Goal: Task Accomplishment & Management: Complete application form

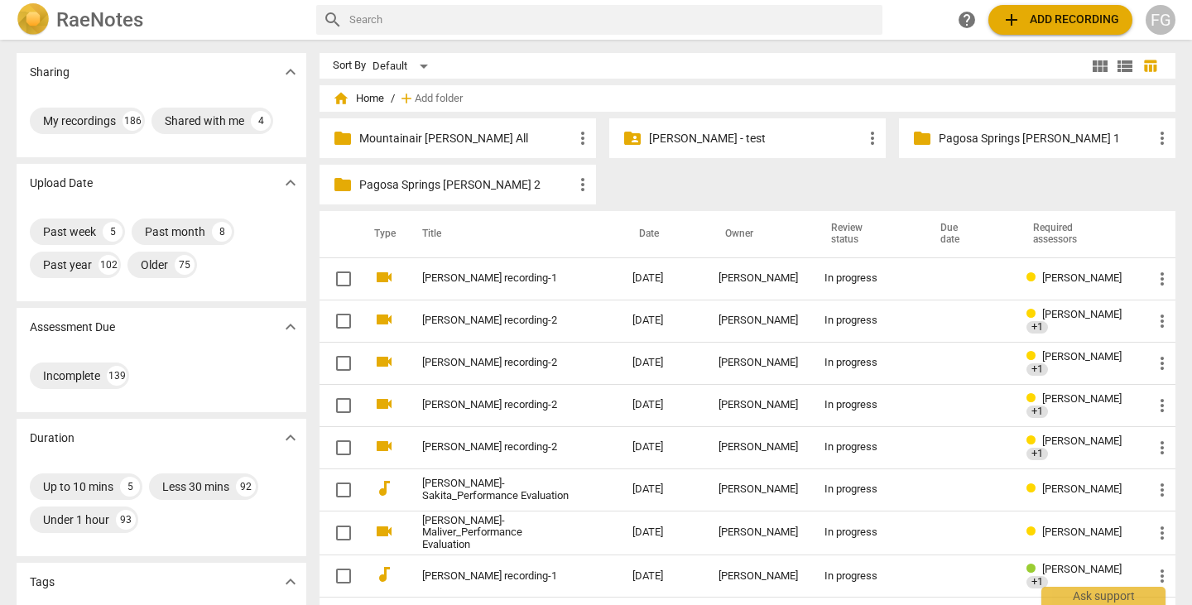
click at [1064, 7] on button "add Add recording" at bounding box center [1061, 20] width 144 height 30
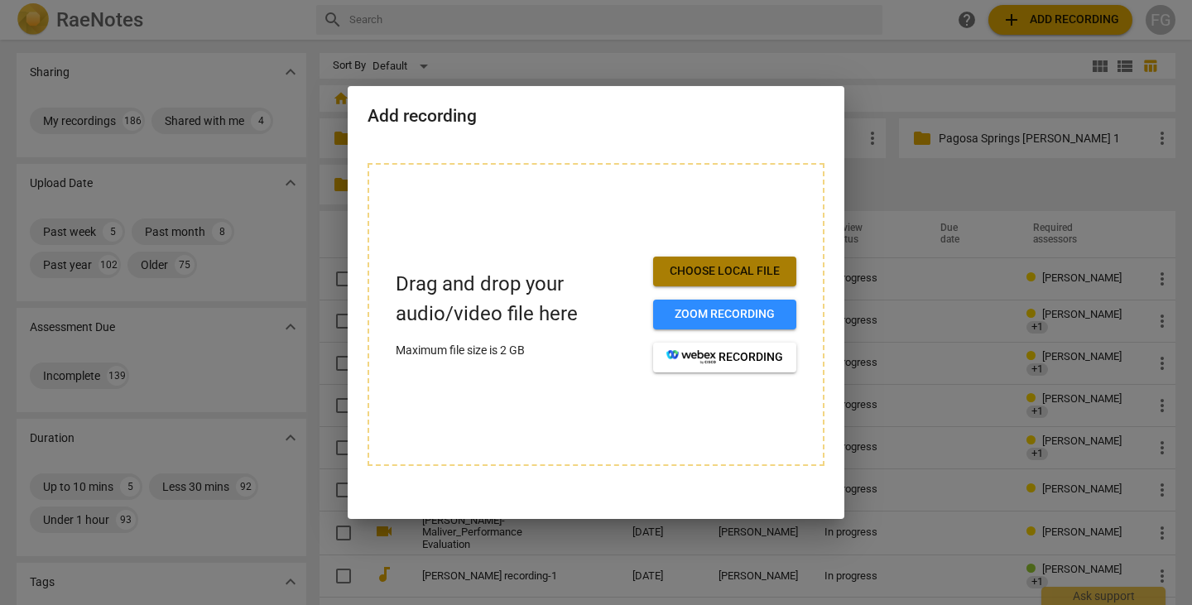
click at [722, 270] on span "Choose local file" at bounding box center [724, 271] width 117 height 17
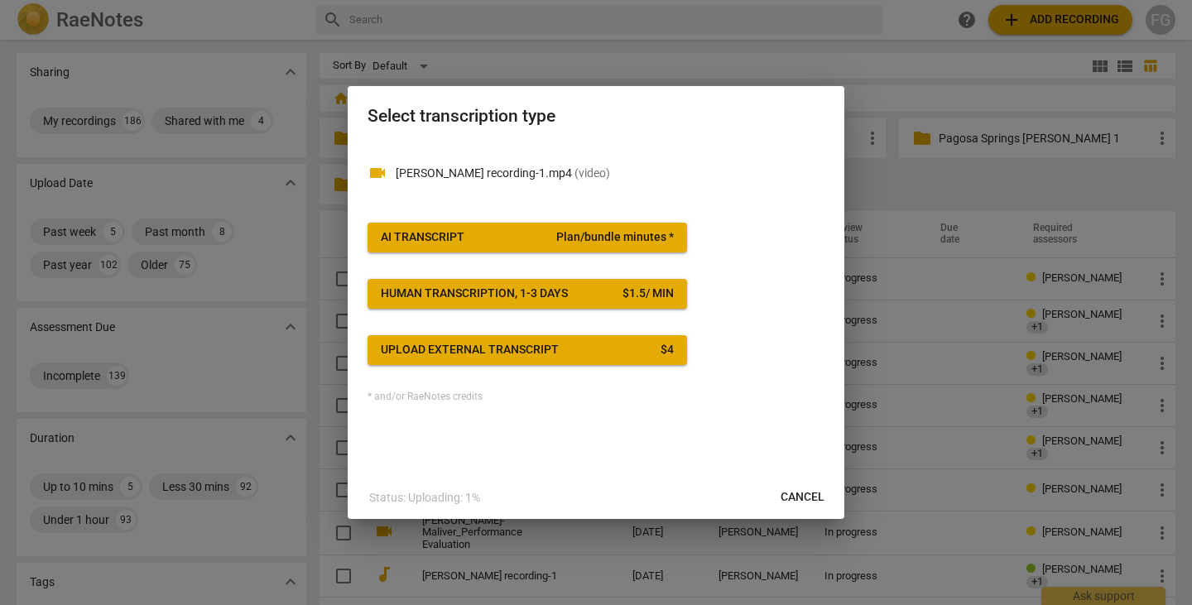
click at [663, 241] on span "Plan/bundle minutes *" at bounding box center [615, 237] width 118 height 17
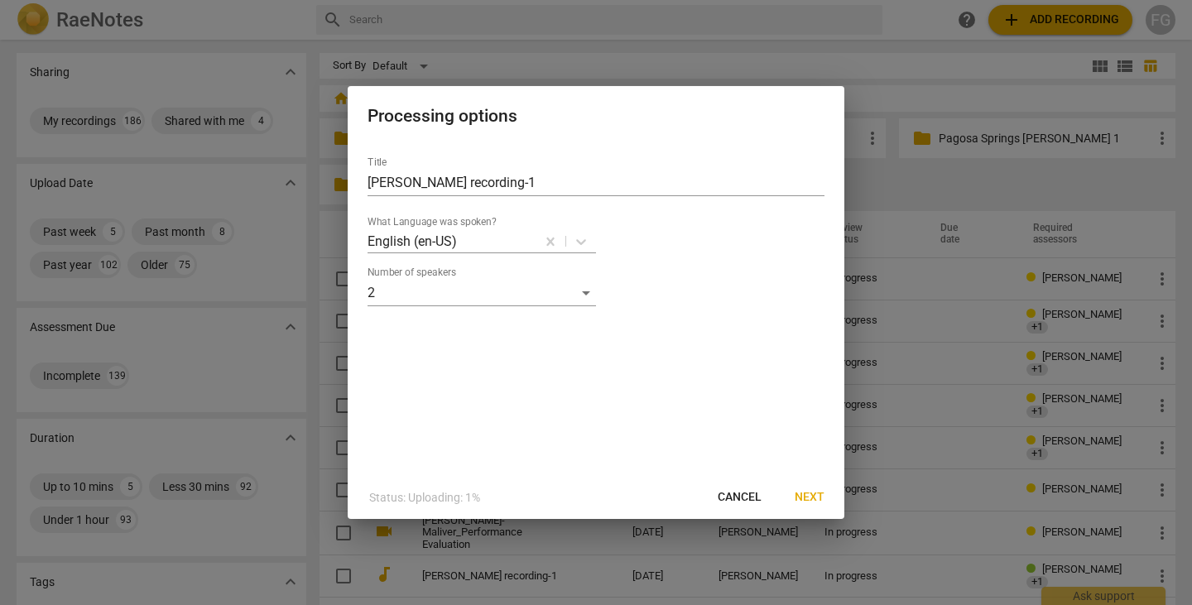
click at [804, 491] on span "Next" at bounding box center [810, 497] width 30 height 17
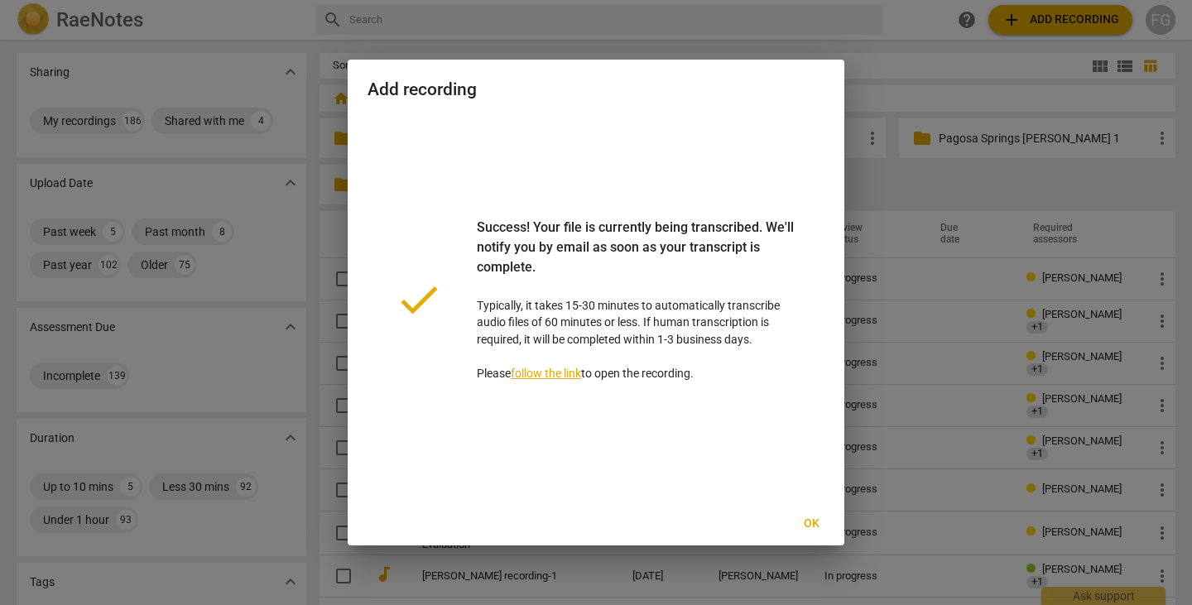
click at [806, 526] on span "Ok" at bounding box center [811, 524] width 26 height 17
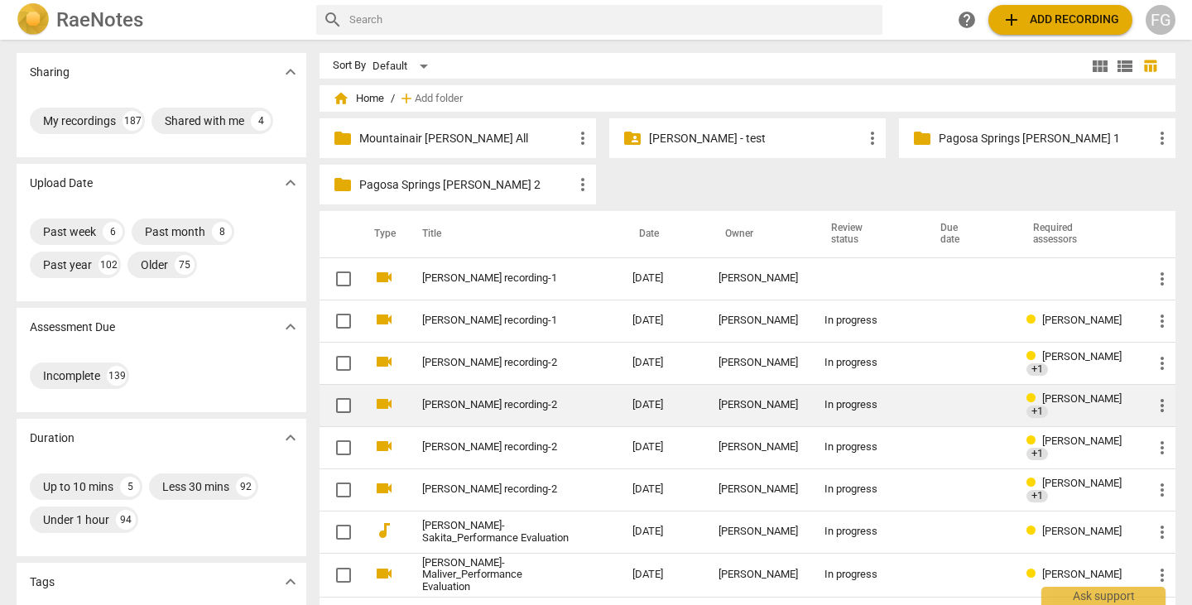
click at [541, 407] on link "[PERSON_NAME] recording-2" at bounding box center [497, 405] width 151 height 12
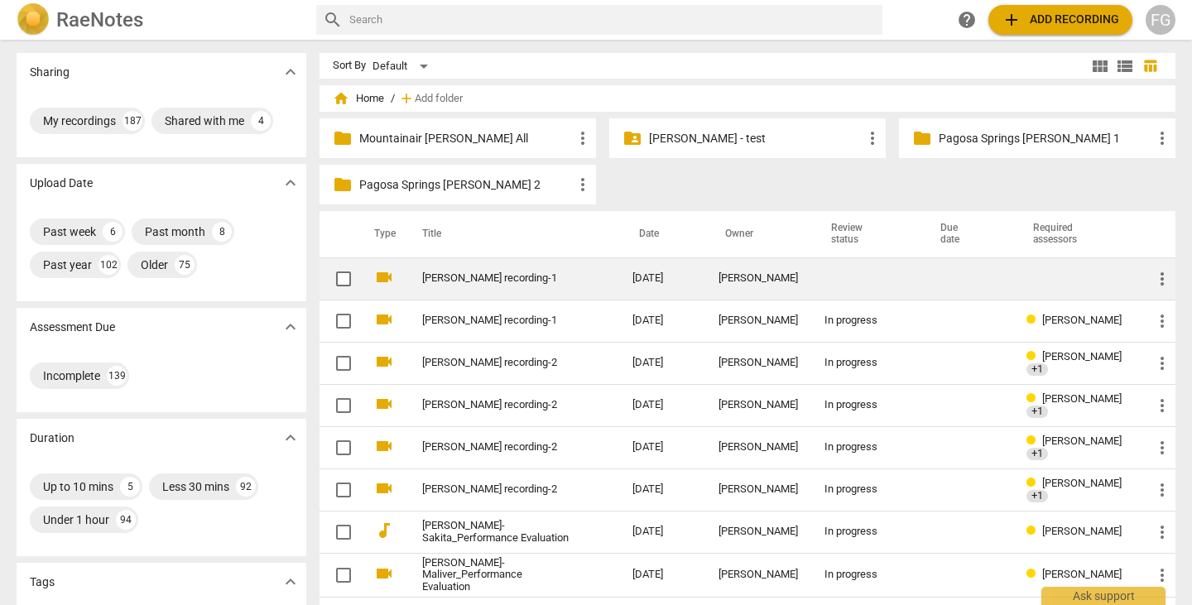
click at [436, 291] on td "Melisa Martinez_TOSI recording-1" at bounding box center [510, 278] width 217 height 42
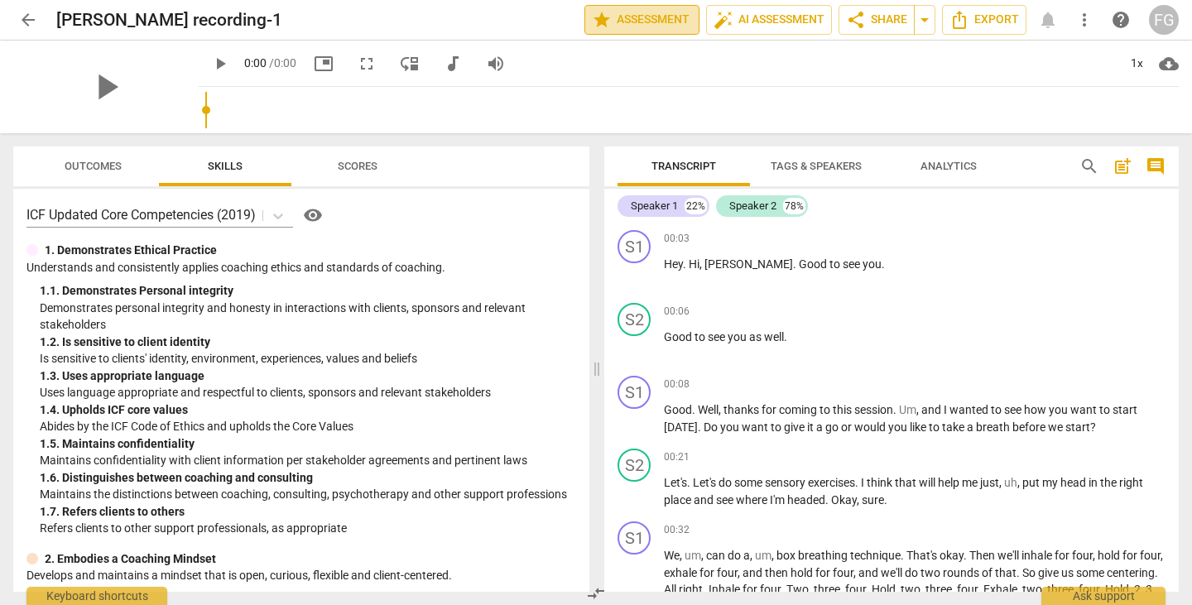
click at [655, 26] on span "star Assessment" at bounding box center [642, 20] width 100 height 20
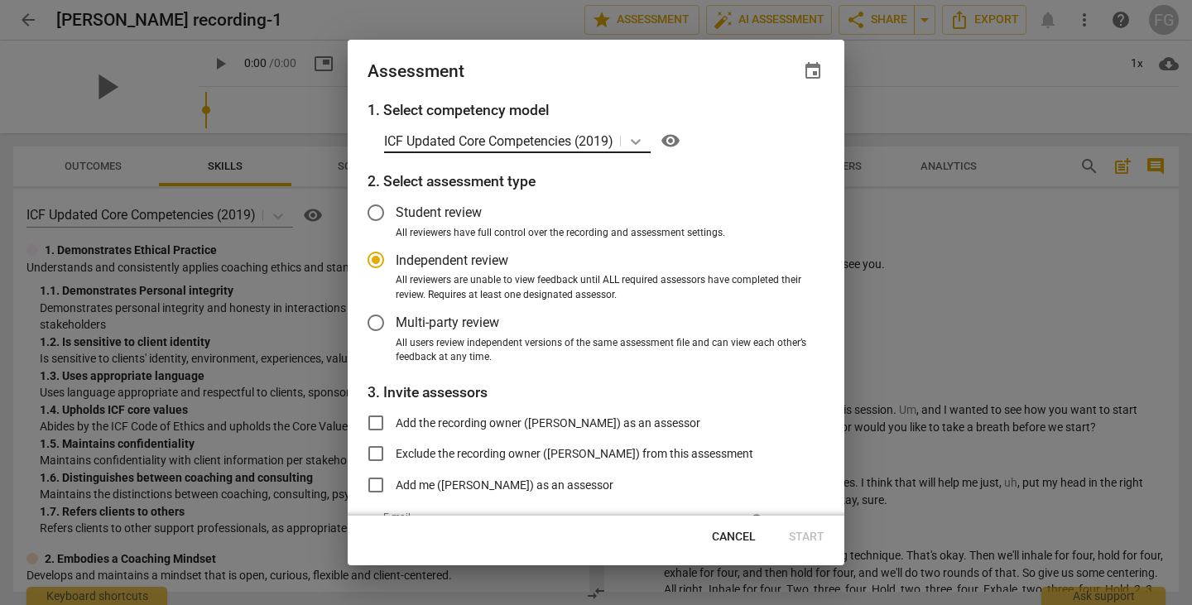
radio input "false"
click at [435, 332] on span "Multi-party review" at bounding box center [447, 322] width 103 height 19
click at [396, 332] on input "Multi-party review" at bounding box center [376, 323] width 40 height 40
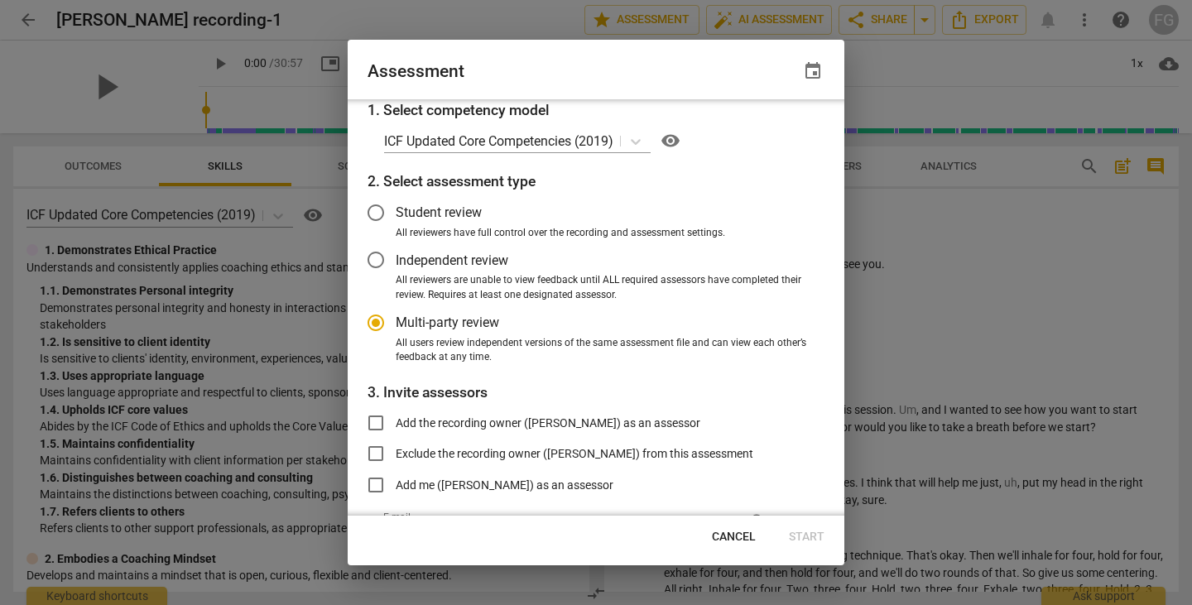
scroll to position [98, 0]
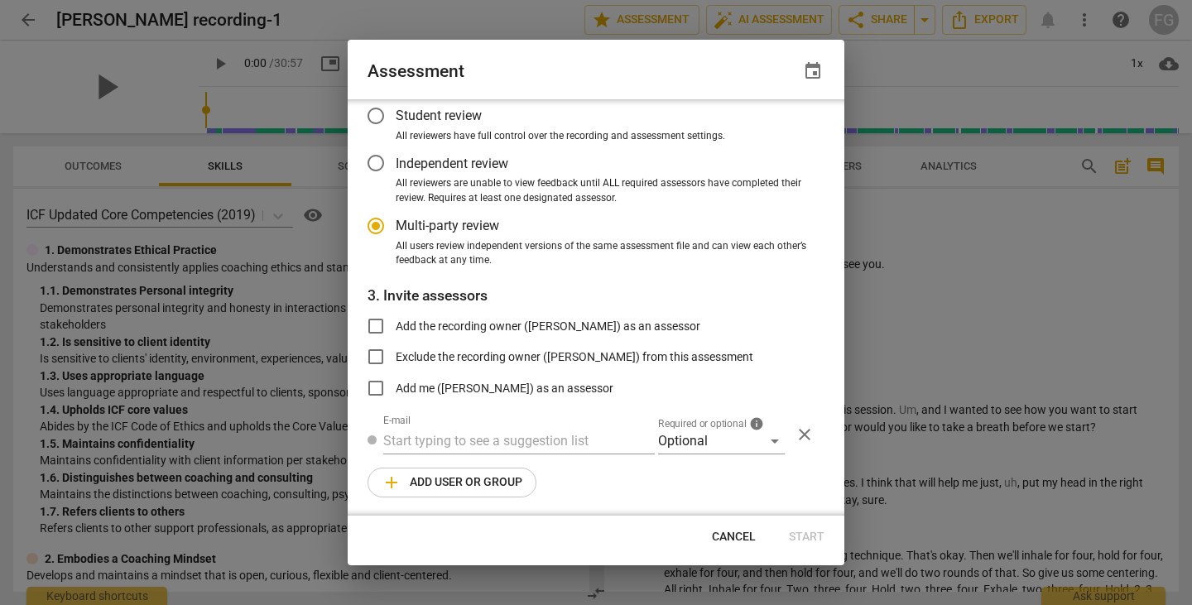
radio input "false"
click at [530, 443] on input "text" at bounding box center [519, 440] width 272 height 26
paste input "stephanie@thecoachescafe.com"
type input "stephanie@thecoachescafe.com"
click at [720, 450] on div "Optional" at bounding box center [721, 440] width 127 height 26
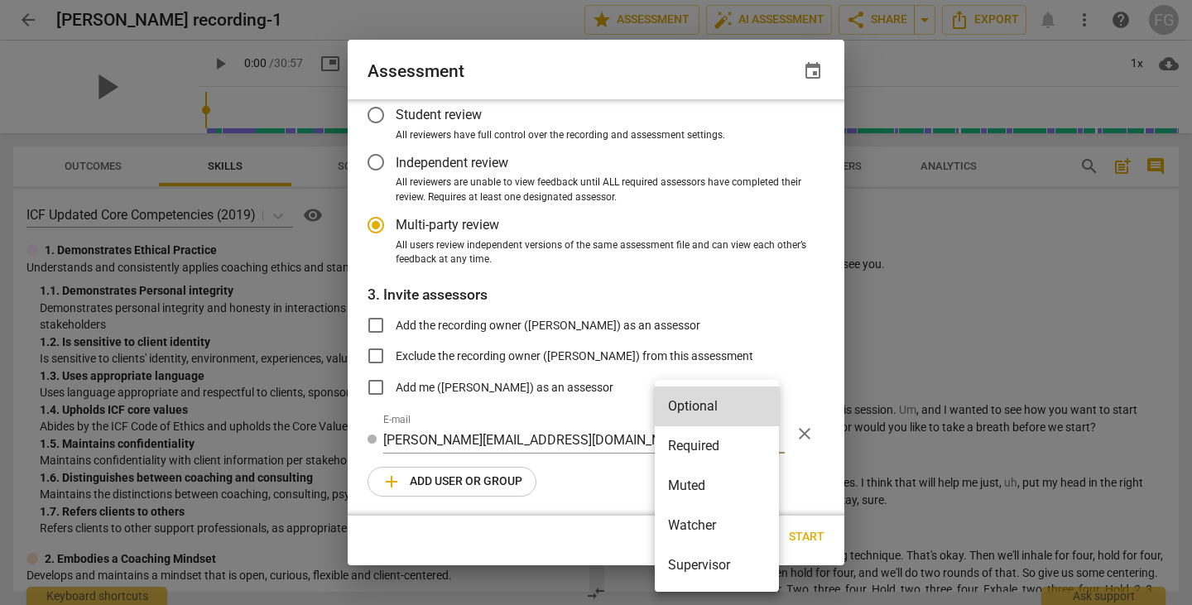
click at [709, 447] on li "Required" at bounding box center [717, 446] width 124 height 40
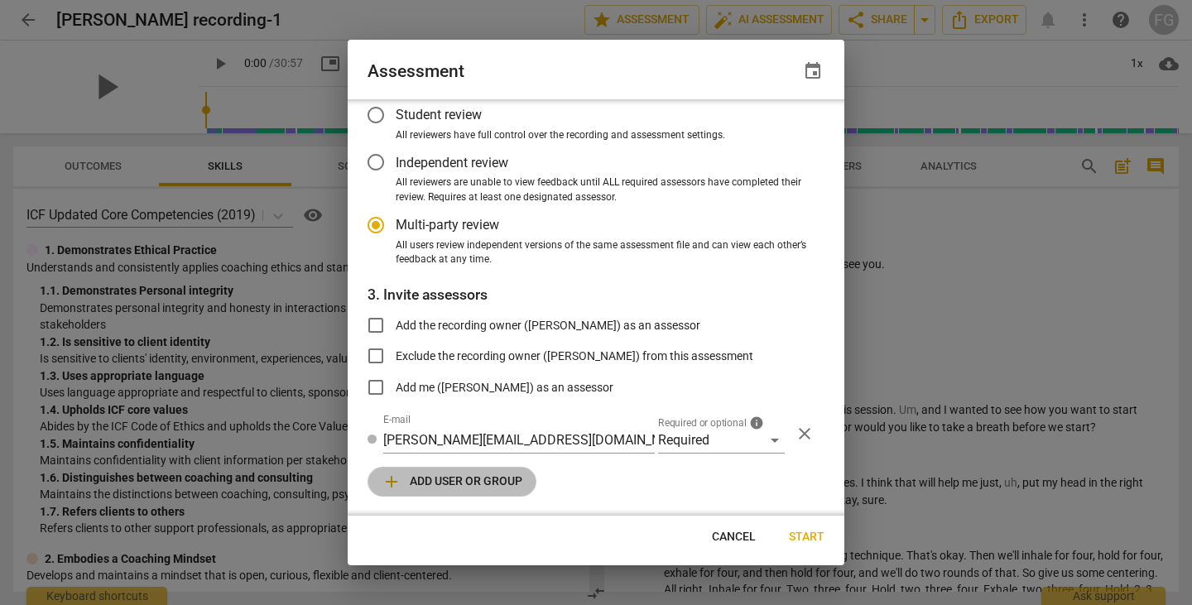
click at [482, 485] on span "add Add user or group" at bounding box center [452, 482] width 141 height 20
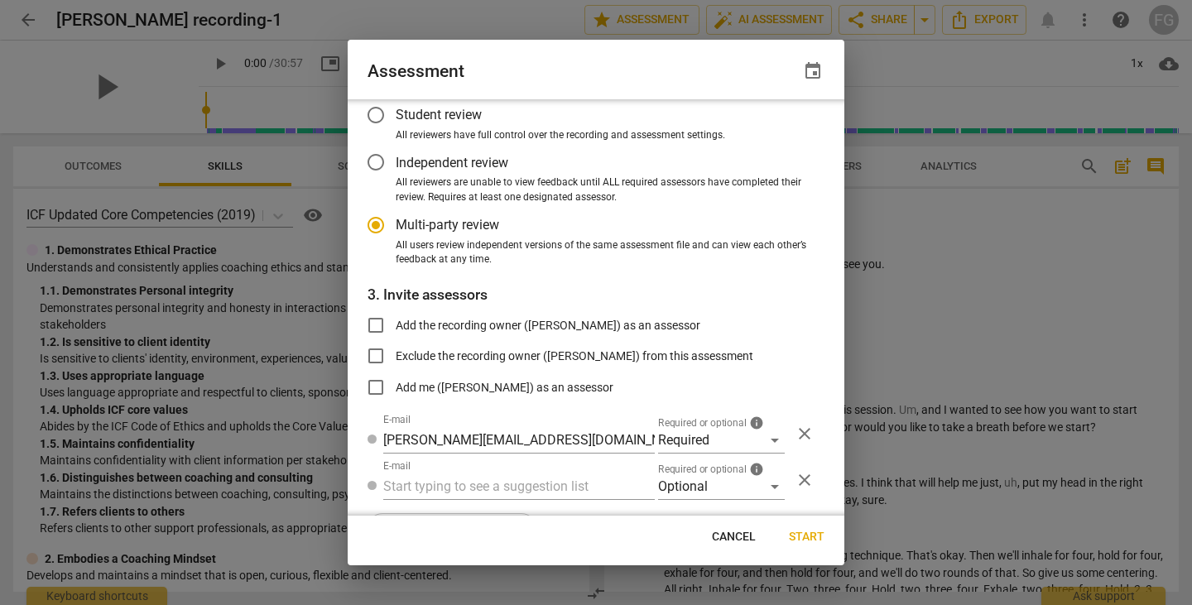
radio input "false"
click at [495, 479] on input "text" at bounding box center [519, 487] width 272 height 26
paste input "stephms513@gmail.com"
type input "stephms513@gmail.com"
click at [688, 492] on div "Optional" at bounding box center [721, 487] width 127 height 26
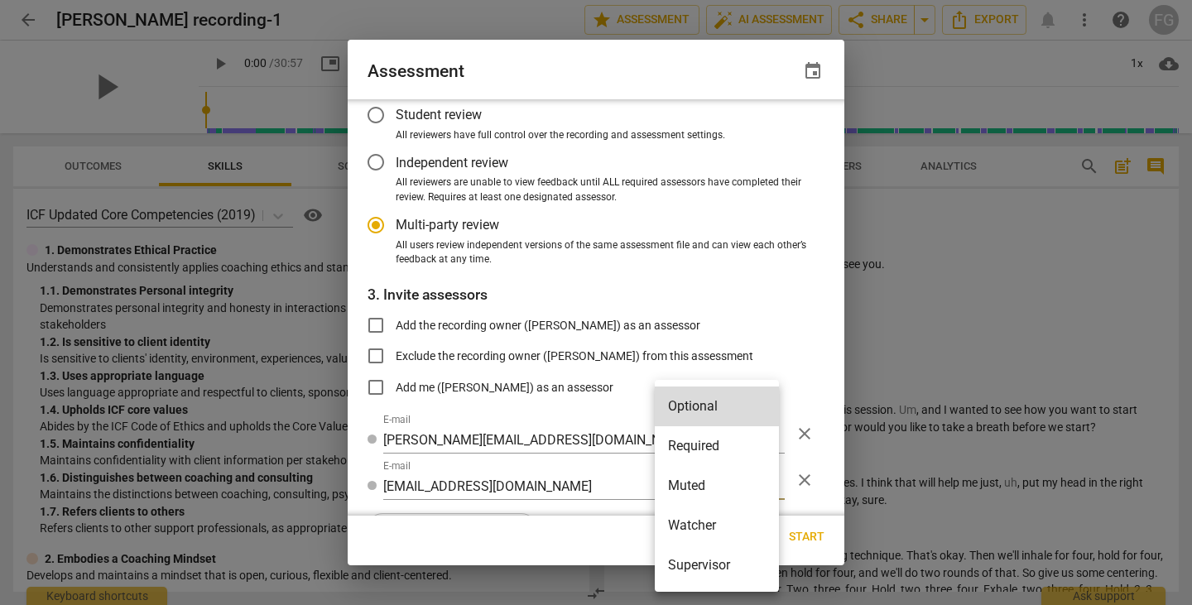
drag, startPoint x: 642, startPoint y: 549, endPoint x: 534, endPoint y: 525, distance: 111.1
click at [642, 549] on div at bounding box center [596, 302] width 1192 height 605
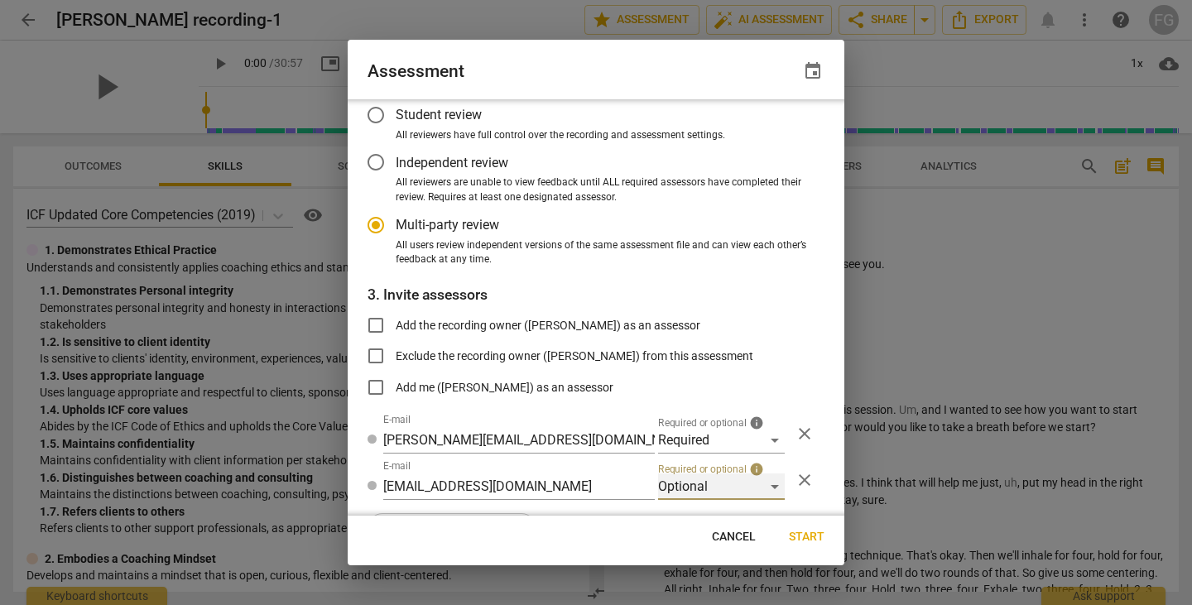
scroll to position [144, 0]
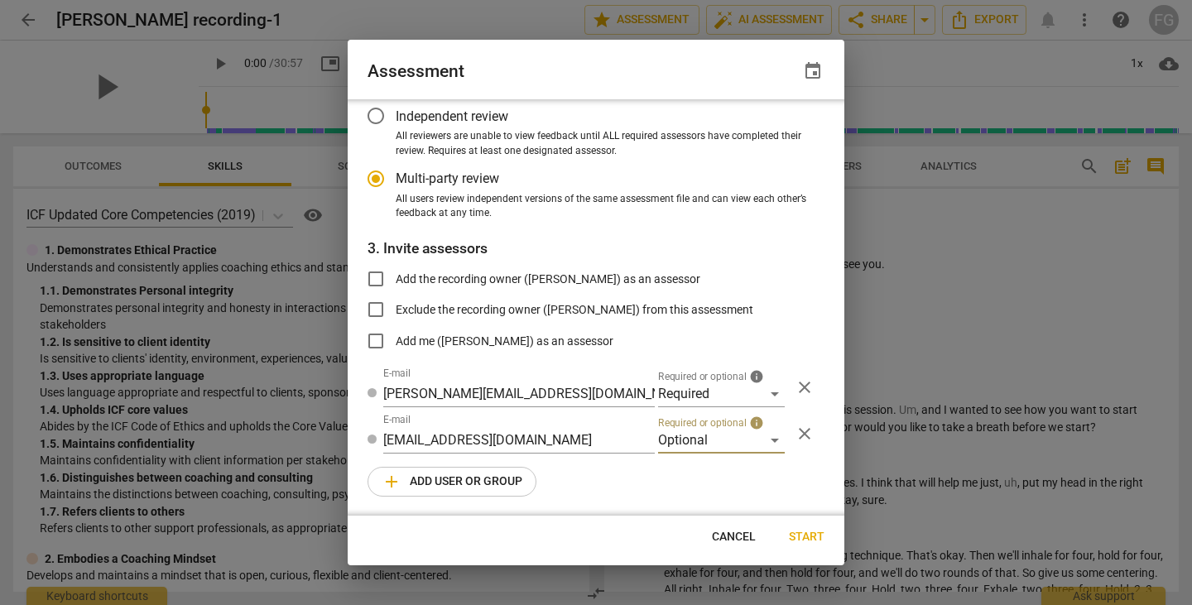
click at [431, 487] on span "add Add user or group" at bounding box center [452, 482] width 141 height 20
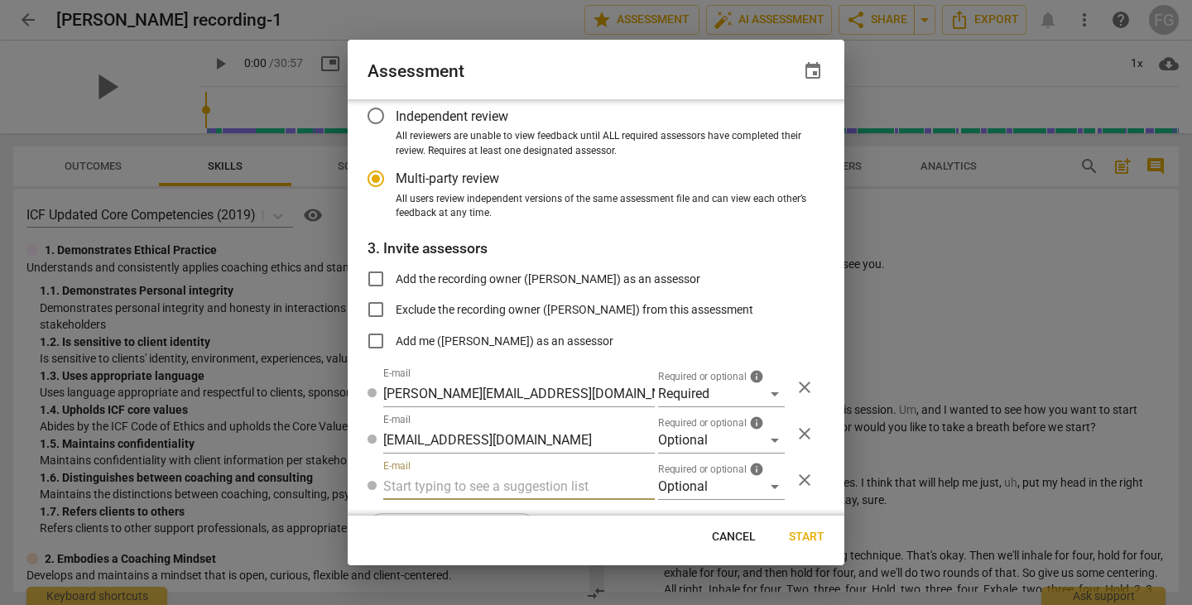
radio input "false"
drag, startPoint x: 505, startPoint y: 501, endPoint x: 496, endPoint y: 480, distance: 22.6
click at [503, 501] on div "1. Select competency model ICF Updated Core Competencies (2019) visibility 2. S…" at bounding box center [596, 307] width 497 height 416
click at [496, 480] on input "text" at bounding box center [519, 487] width 272 height 26
paste input "melisa.melmarti@gmail.com"
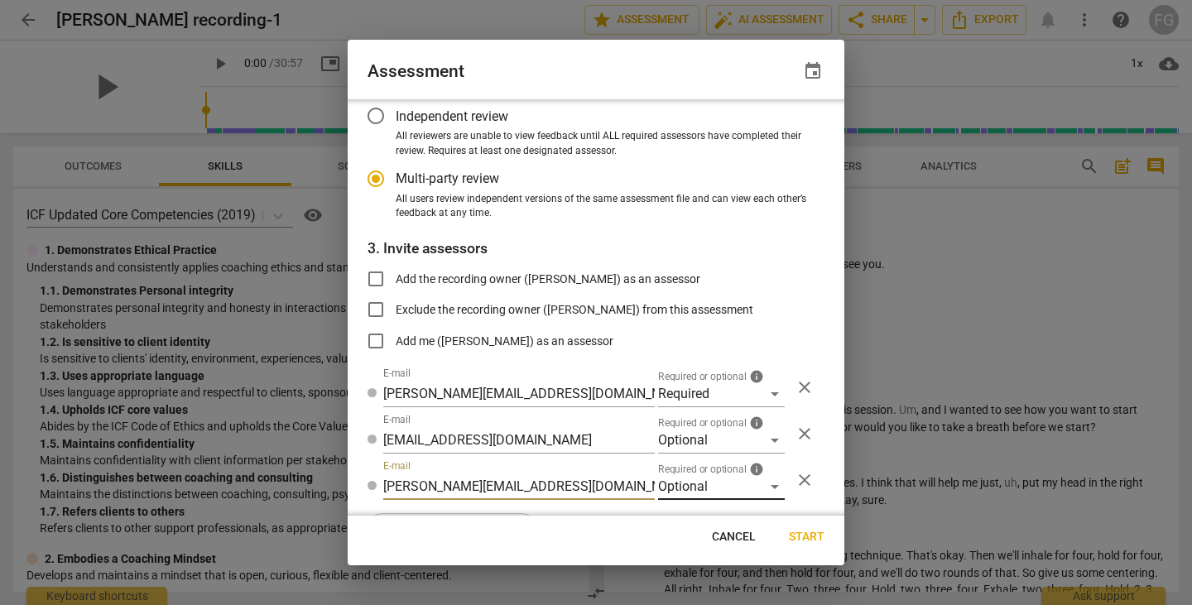
type input "melisa.melmarti@gmail.com"
click at [676, 490] on div "Optional" at bounding box center [721, 487] width 127 height 26
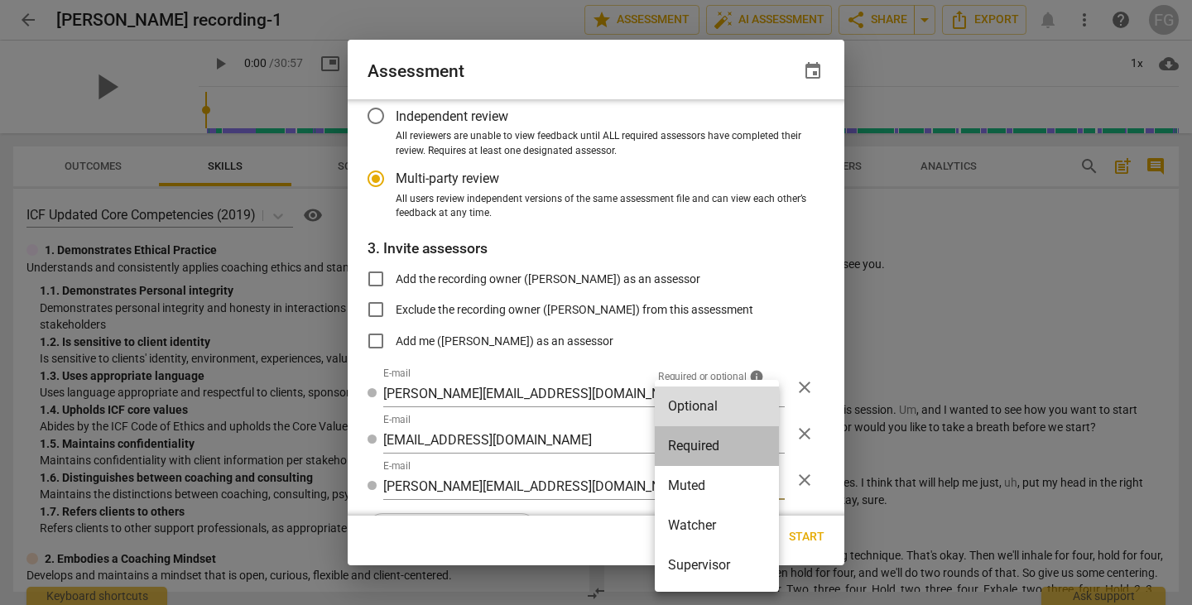
click at [734, 445] on li "Required" at bounding box center [717, 446] width 124 height 40
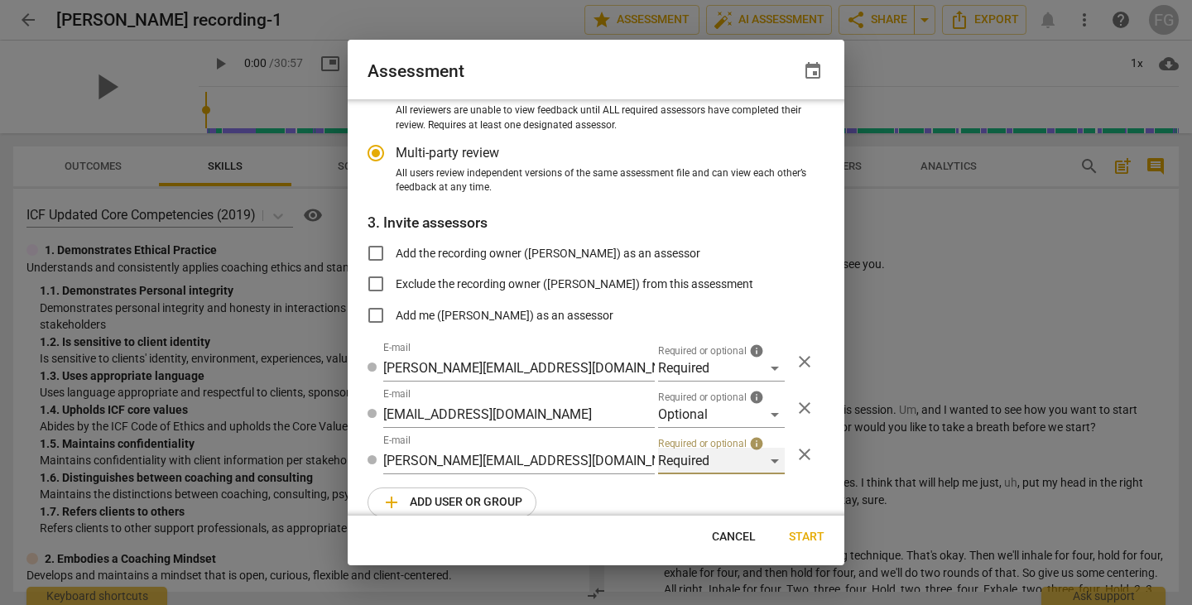
scroll to position [190, 0]
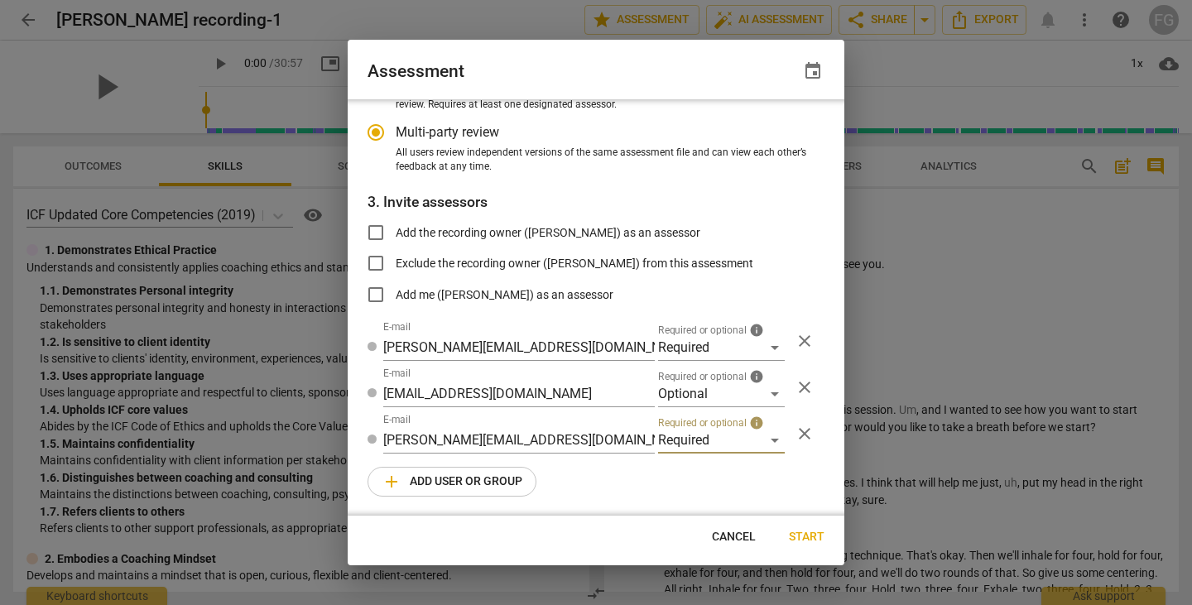
click at [447, 483] on span "add Add user or group" at bounding box center [452, 482] width 141 height 20
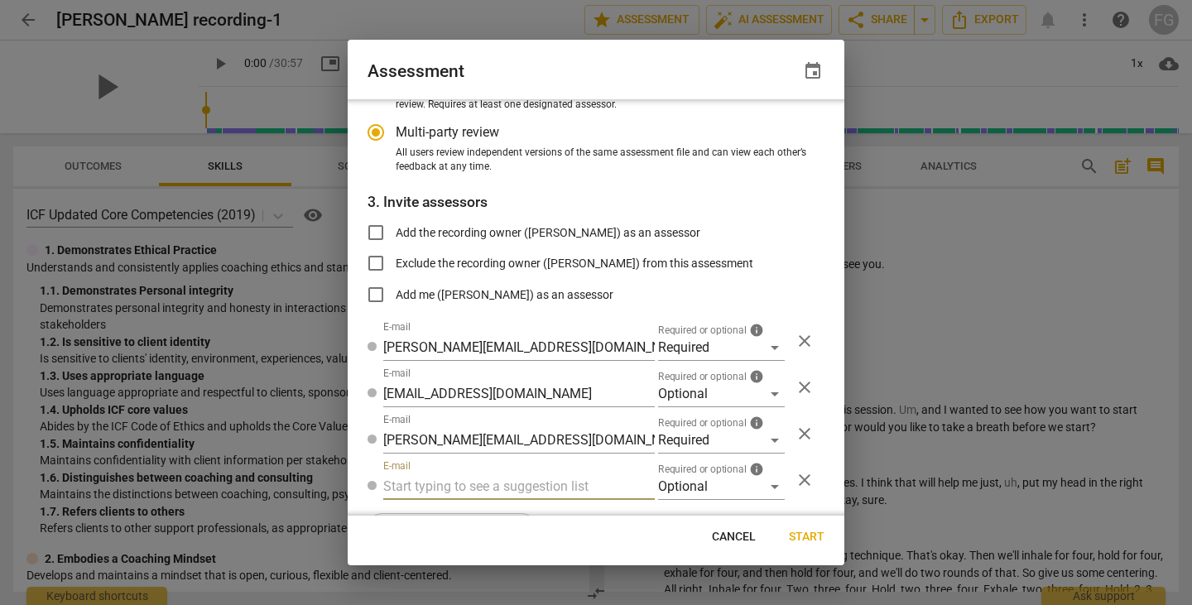
radio input "false"
click at [472, 479] on input "text" at bounding box center [519, 487] width 272 height 26
type input "fgaillour@gmail.com"
click at [703, 493] on div "Optional" at bounding box center [721, 487] width 127 height 26
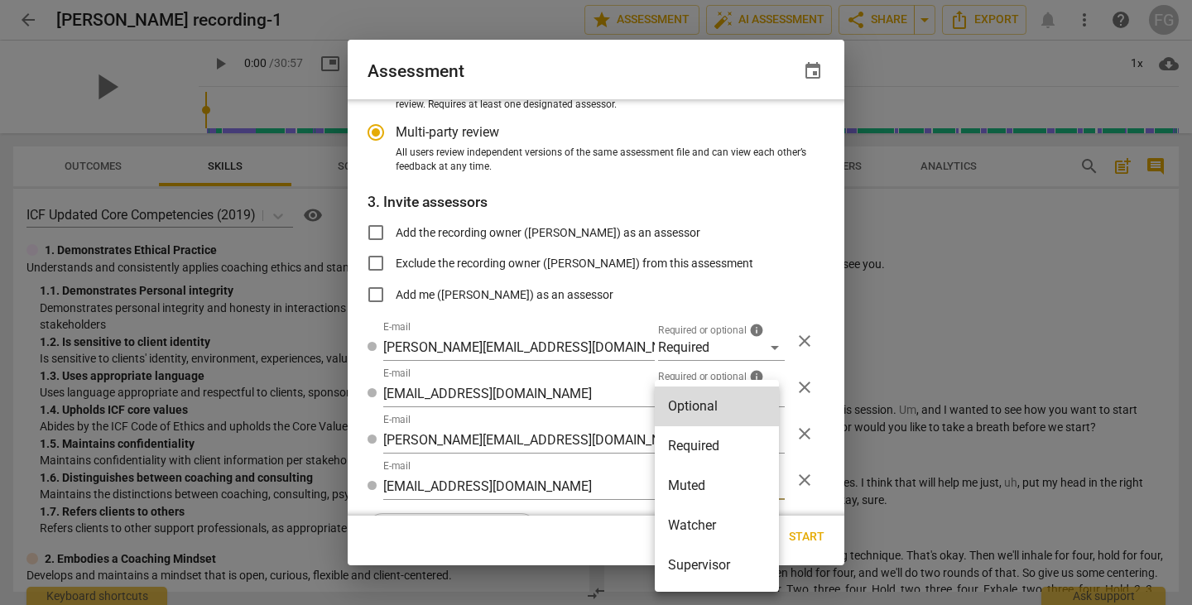
click at [697, 532] on li "Watcher" at bounding box center [717, 526] width 124 height 40
radio input "false"
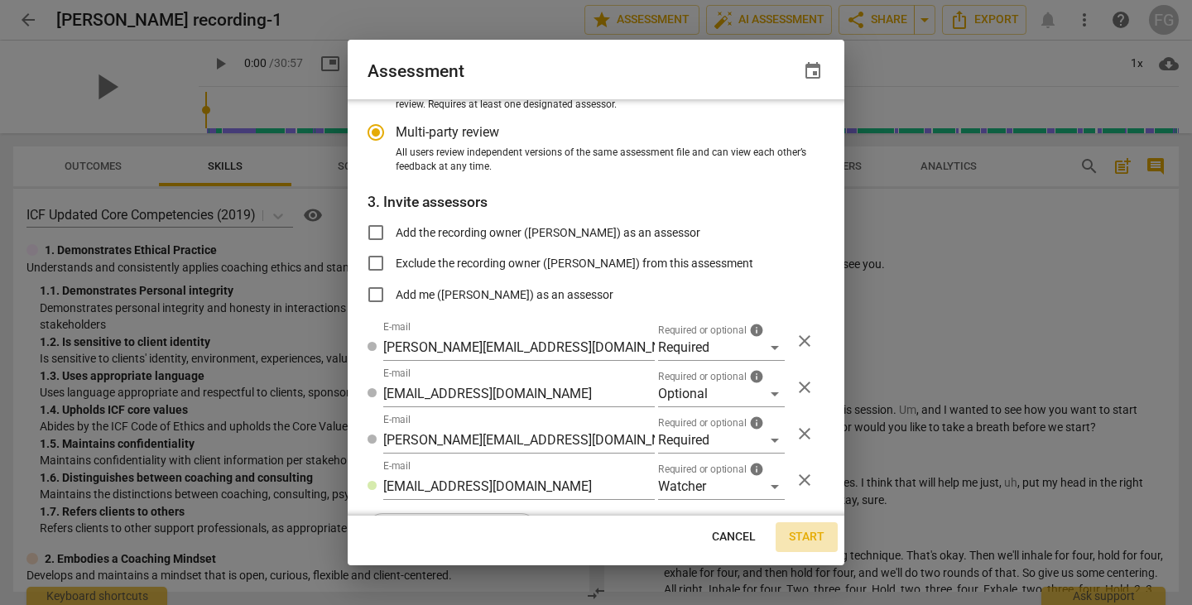
click at [817, 539] on span "Start" at bounding box center [807, 537] width 36 height 17
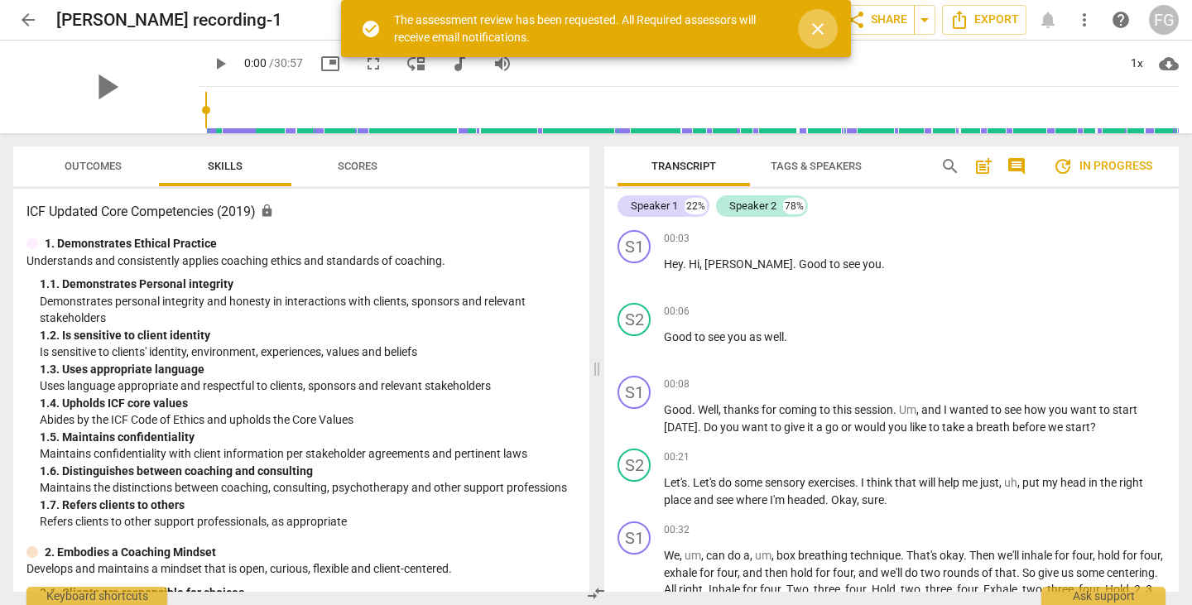
click at [824, 13] on button "close" at bounding box center [818, 29] width 40 height 40
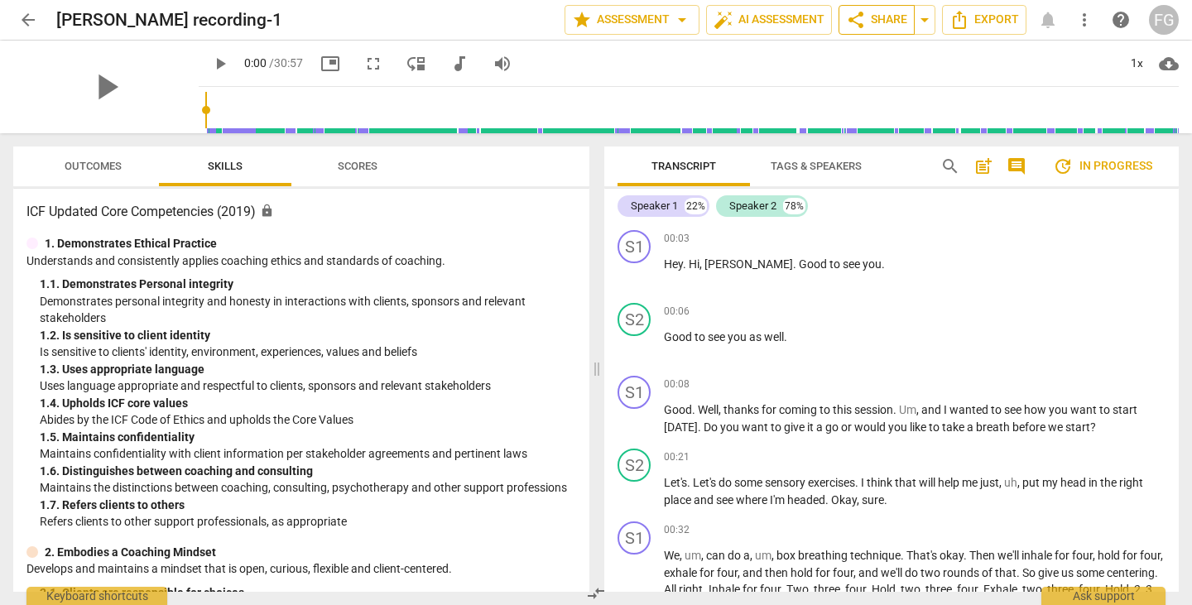
click at [862, 17] on span "share" at bounding box center [856, 20] width 20 height 20
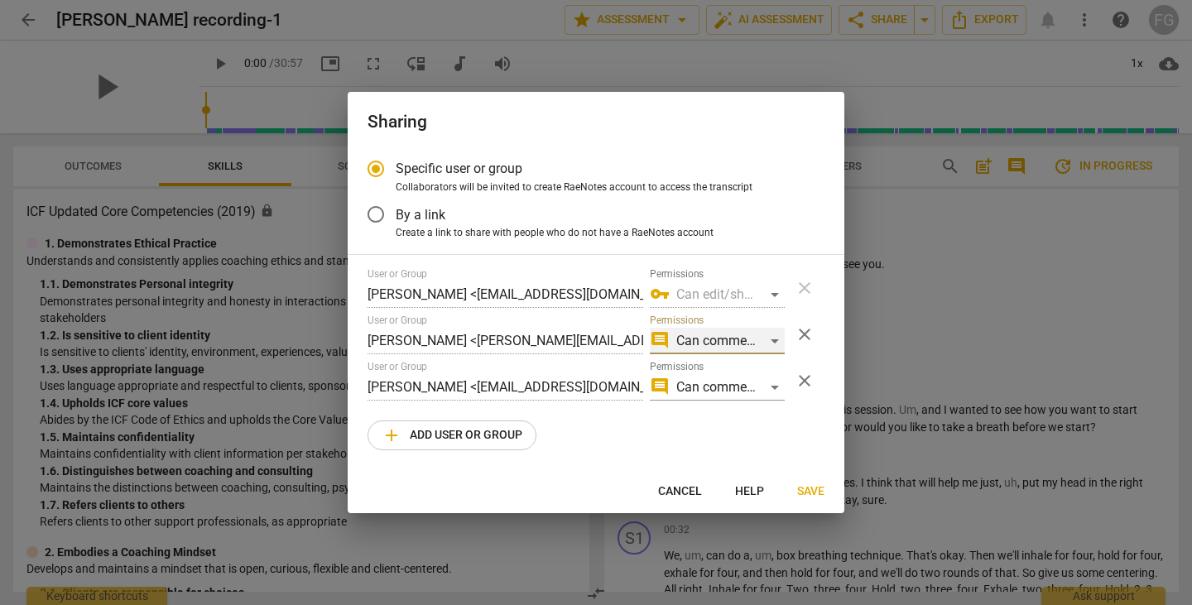
click at [753, 339] on div "comment Can comment" at bounding box center [717, 341] width 135 height 26
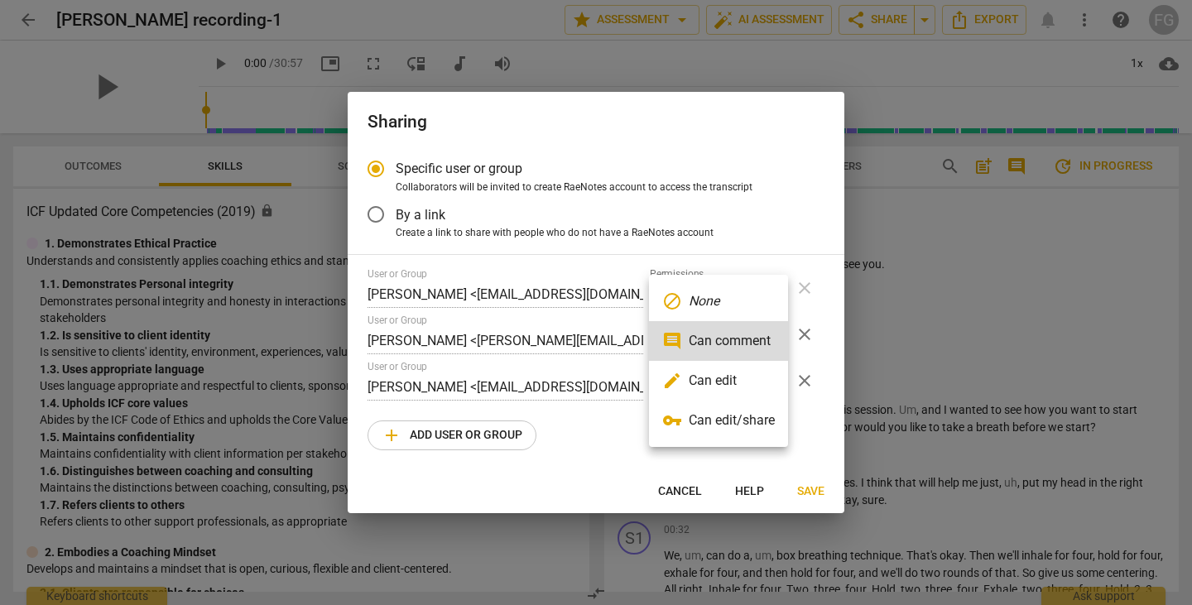
click at [721, 392] on li "edit Can edit" at bounding box center [718, 381] width 139 height 40
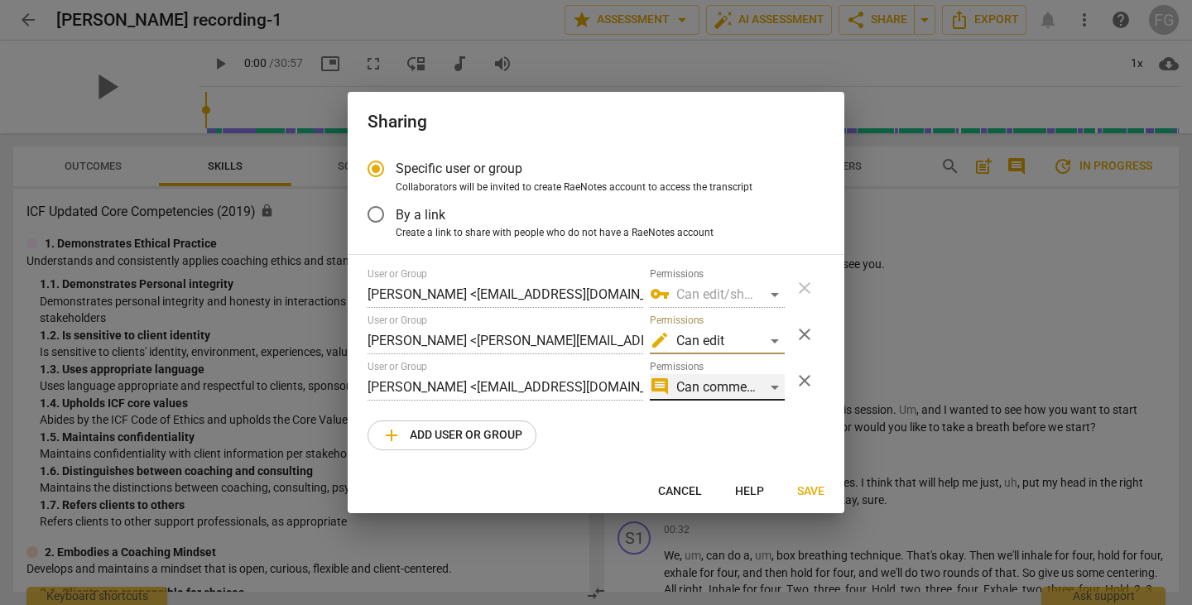
click at [735, 383] on div "comment Can comment" at bounding box center [717, 387] width 135 height 26
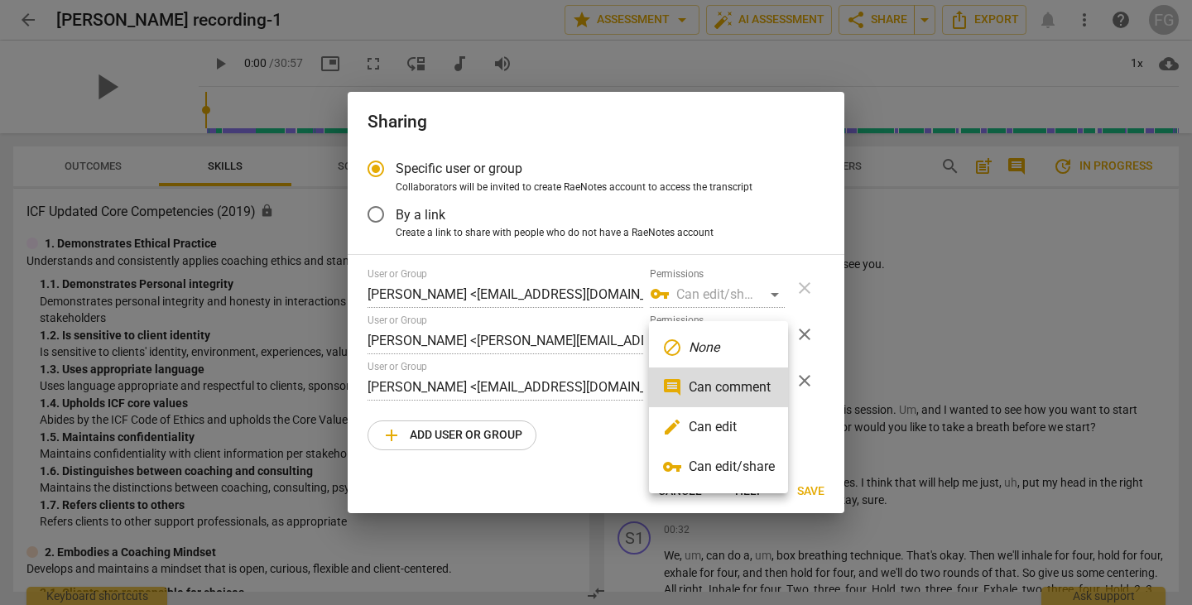
click at [742, 429] on li "edit Can edit" at bounding box center [718, 427] width 139 height 40
radio input "false"
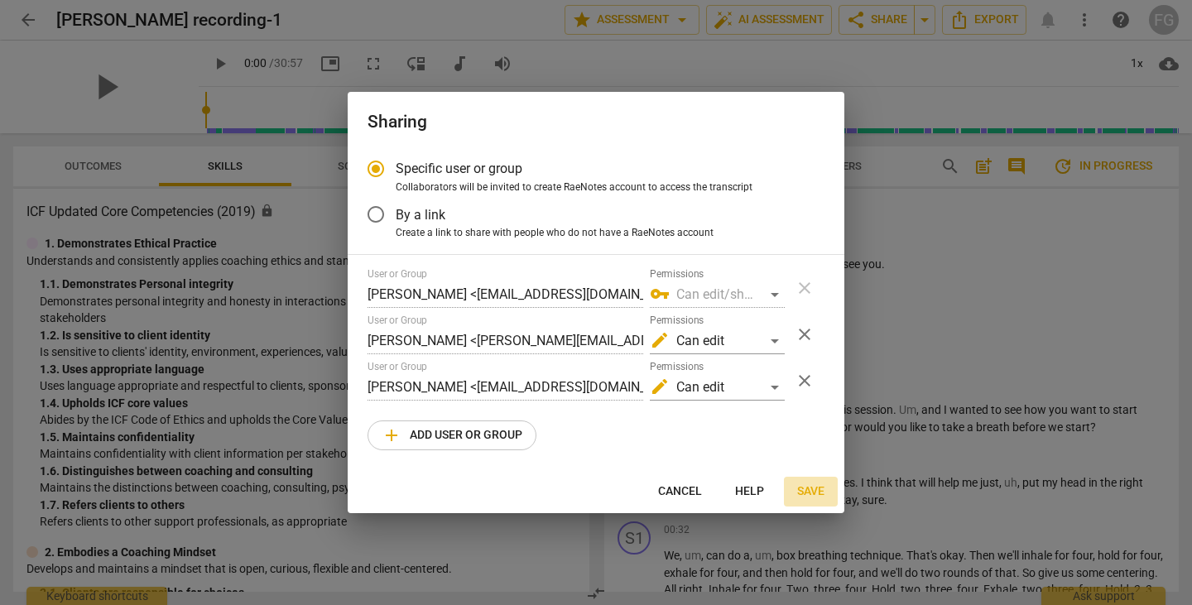
click at [801, 491] on span "Save" at bounding box center [810, 492] width 27 height 17
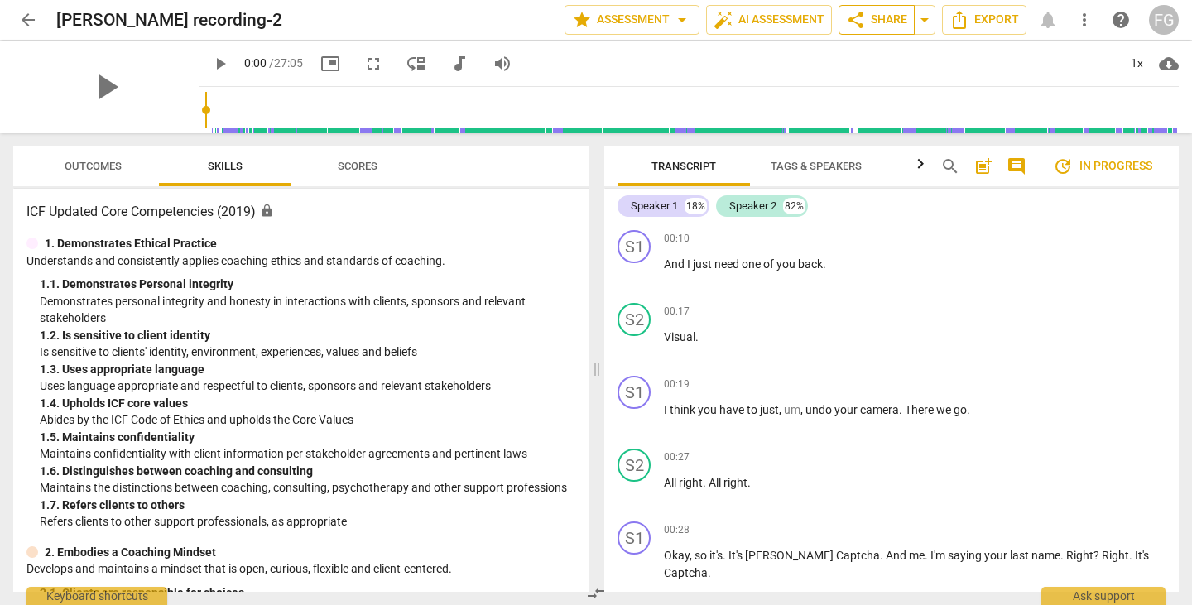
click at [880, 20] on span "share Share" at bounding box center [876, 20] width 61 height 20
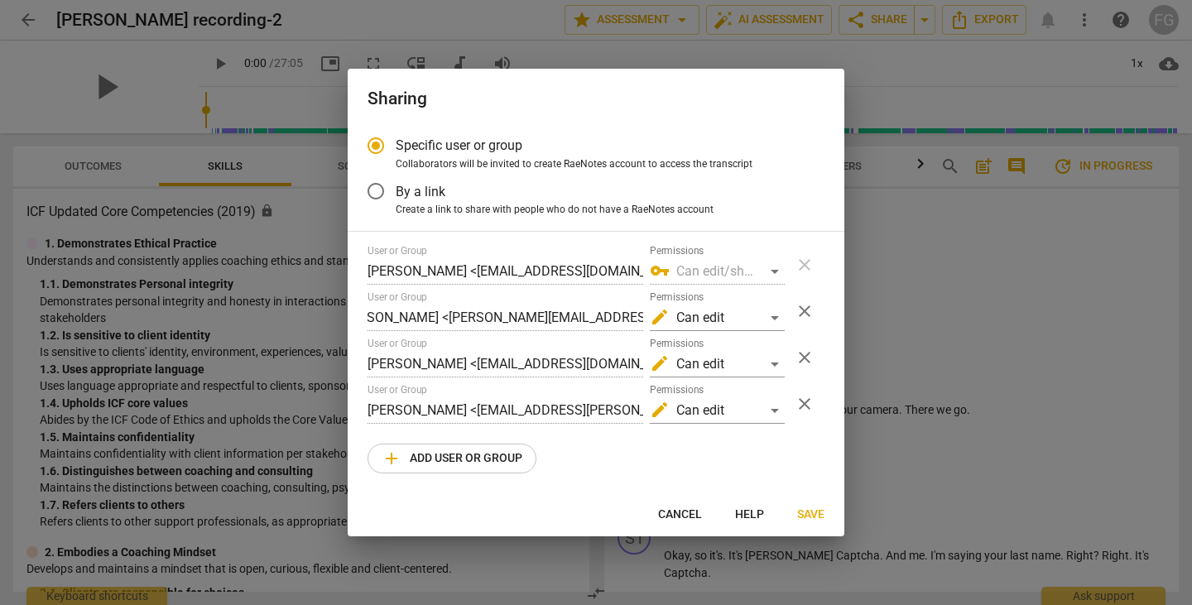
scroll to position [0, 45]
click at [808, 512] on span "Save" at bounding box center [810, 515] width 27 height 17
radio input "false"
